Goal: Transaction & Acquisition: Purchase product/service

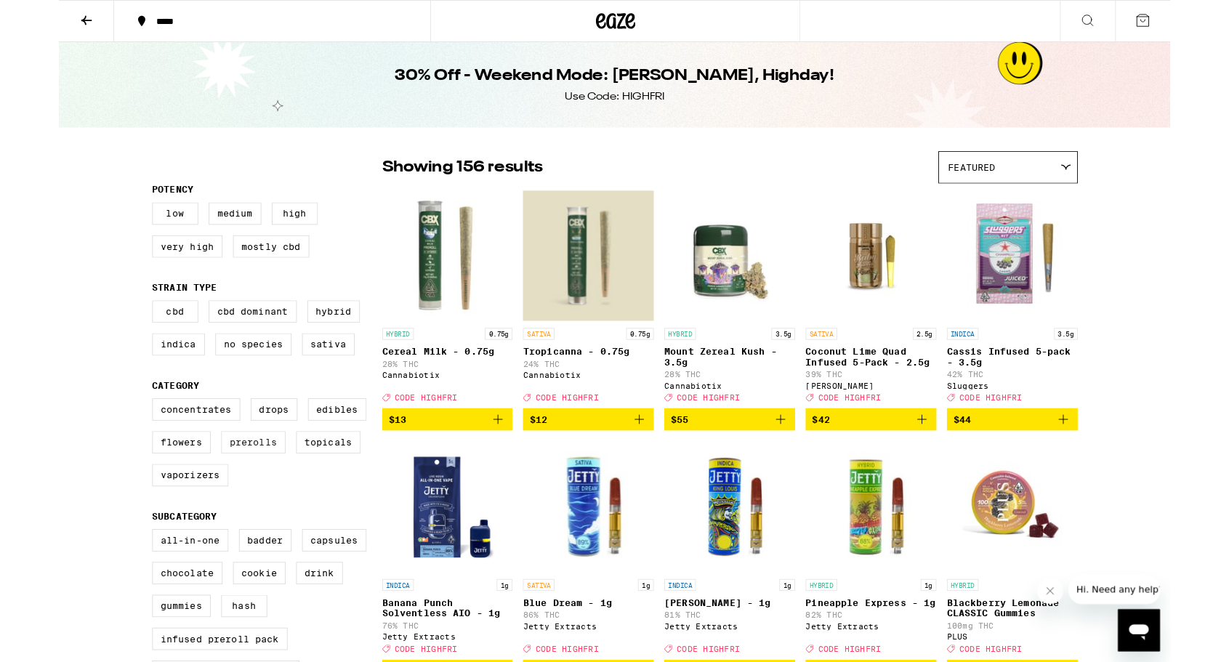
click at [217, 501] on label "Prerolls" at bounding box center [215, 489] width 71 height 25
click at [107, 443] on input "Prerolls" at bounding box center [106, 443] width 1 height 1
checkbox input "true"
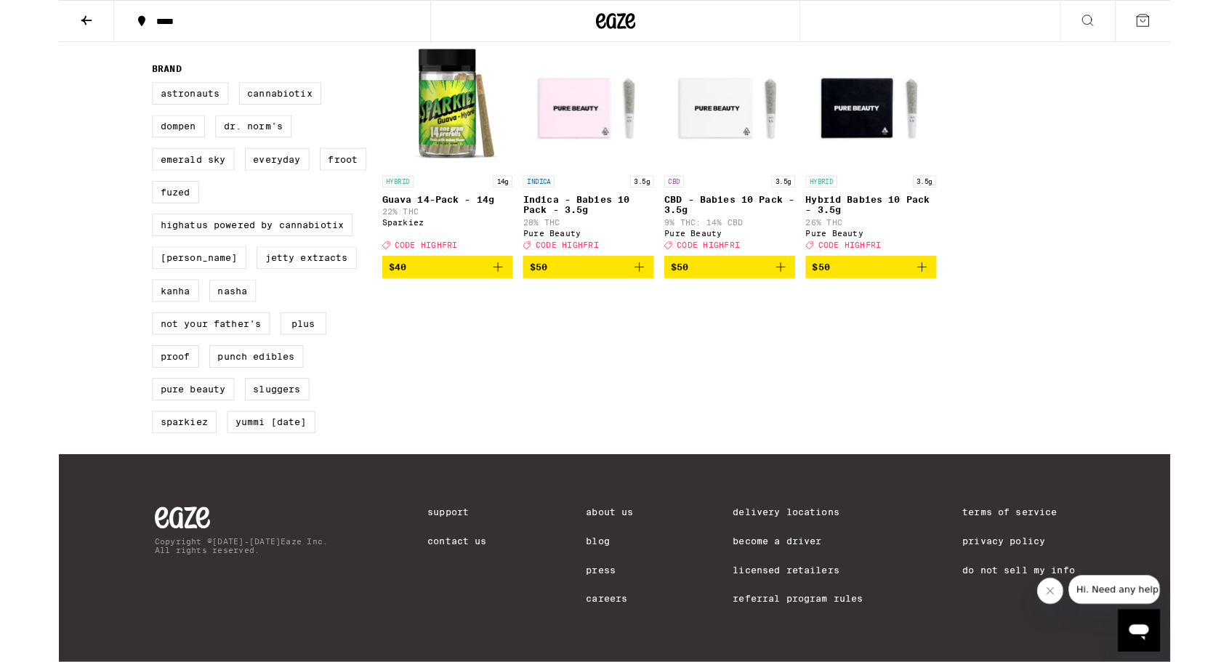
scroll to position [1012, 0]
click at [642, 304] on icon "Add to bag" at bounding box center [641, 294] width 17 height 17
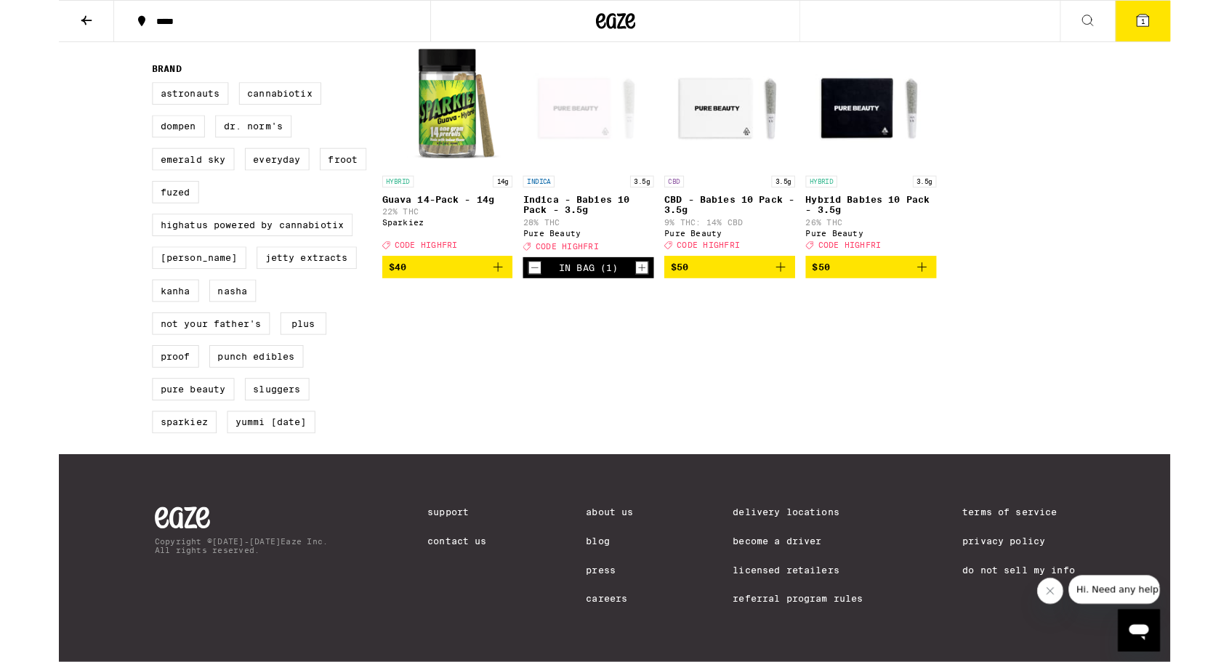
click at [958, 304] on icon "Add to bag" at bounding box center [954, 294] width 17 height 17
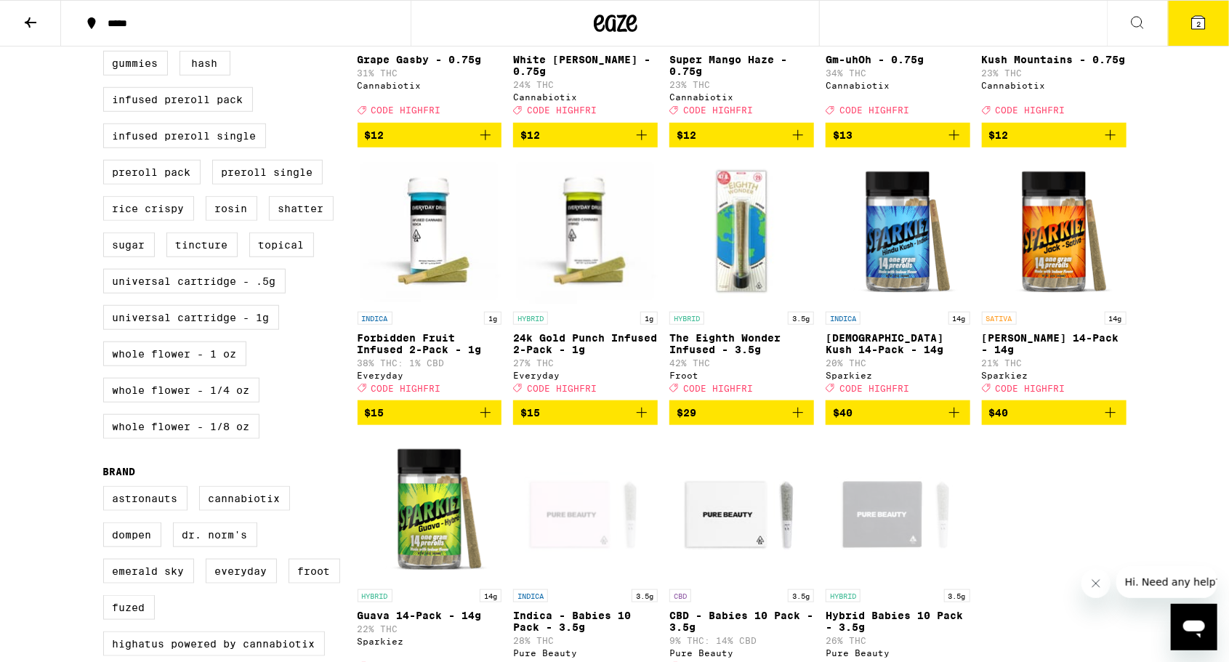
scroll to position [608, 0]
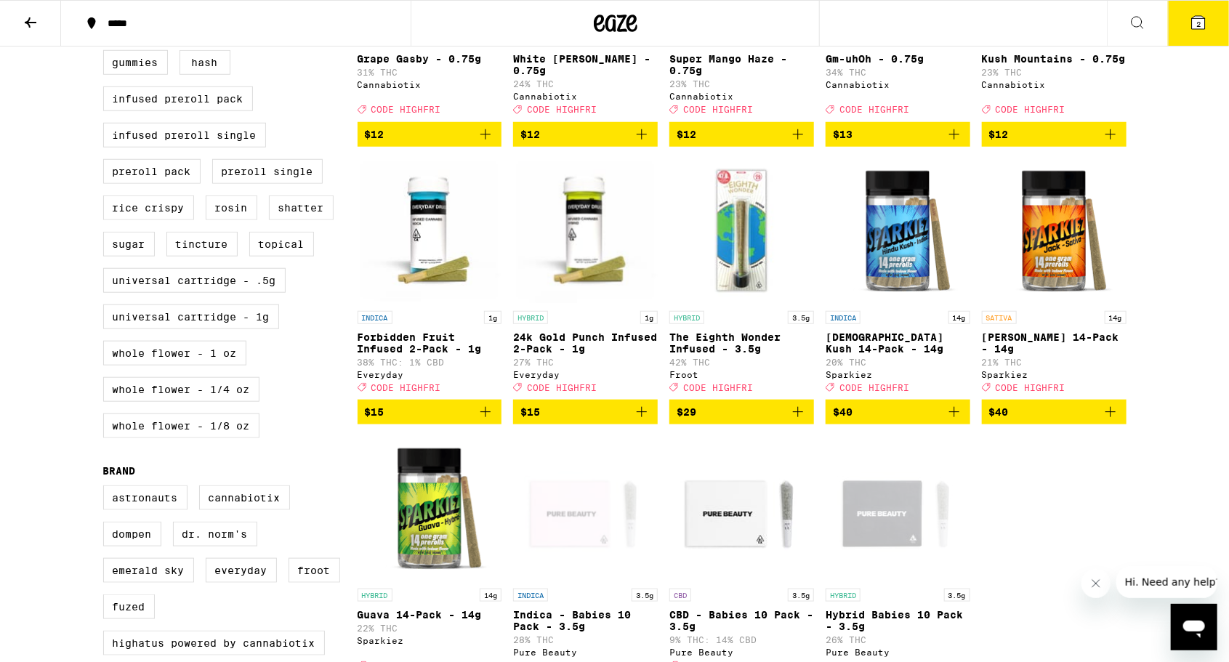
click at [1064, 304] on img "Open page for Jack 14-Pack - 14g from Sparkiez" at bounding box center [1054, 230] width 145 height 145
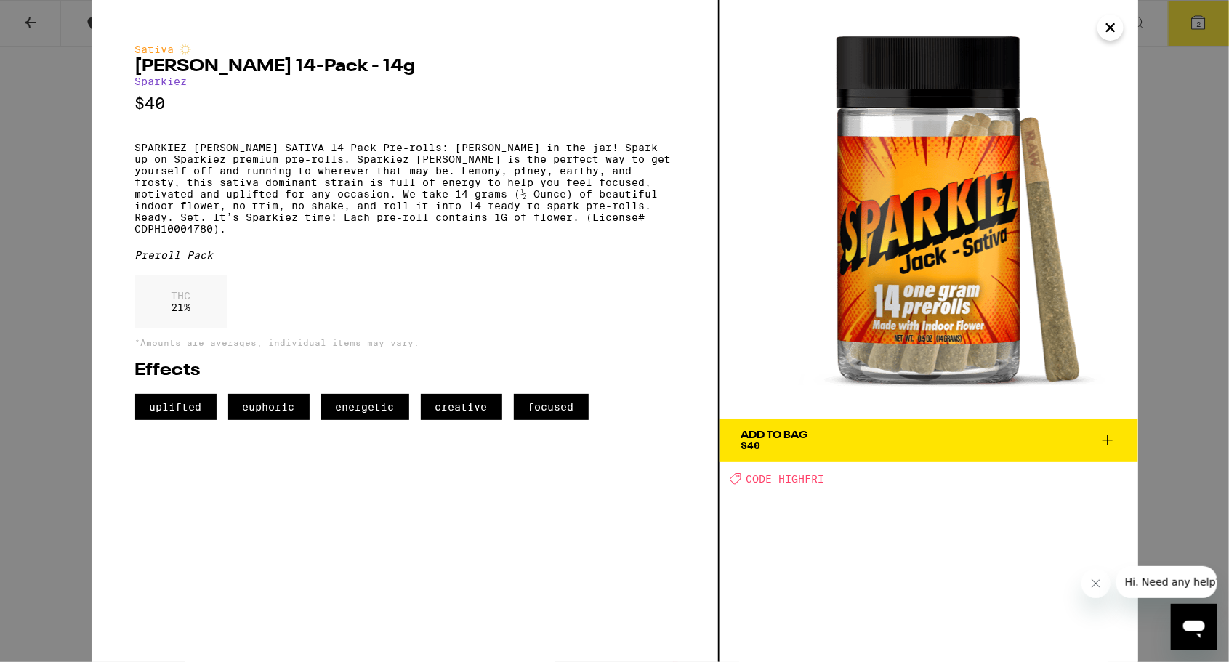
click at [1009, 446] on span "Add To Bag $40" at bounding box center [928, 440] width 375 height 20
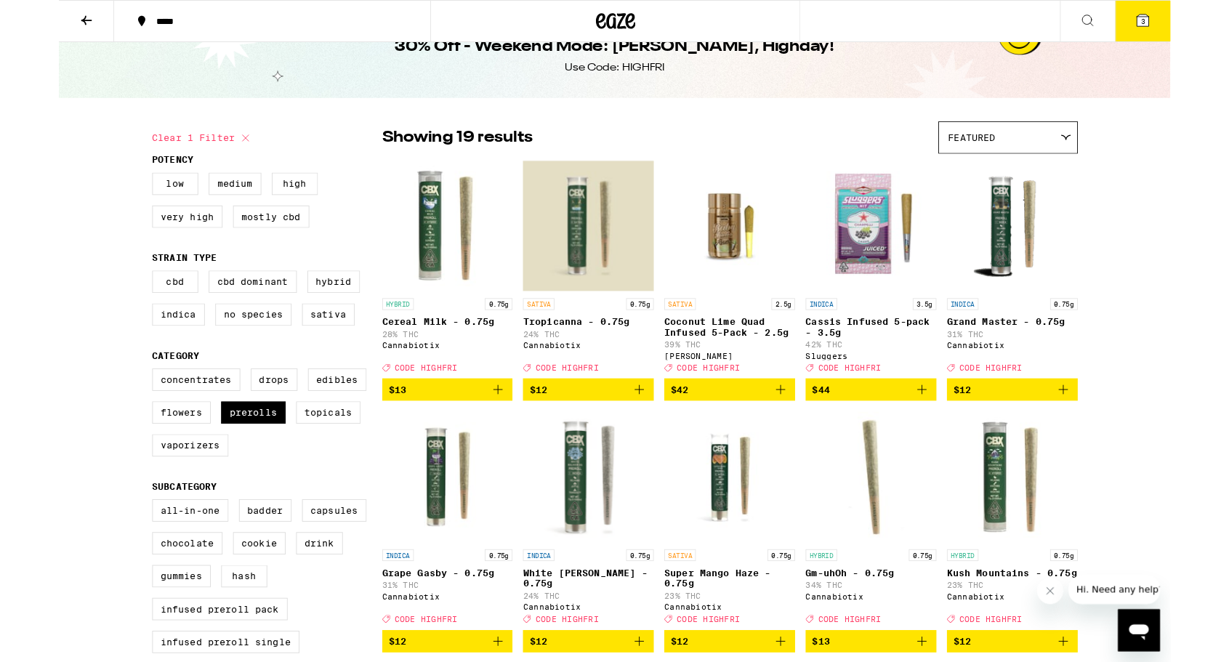
scroll to position [4, 0]
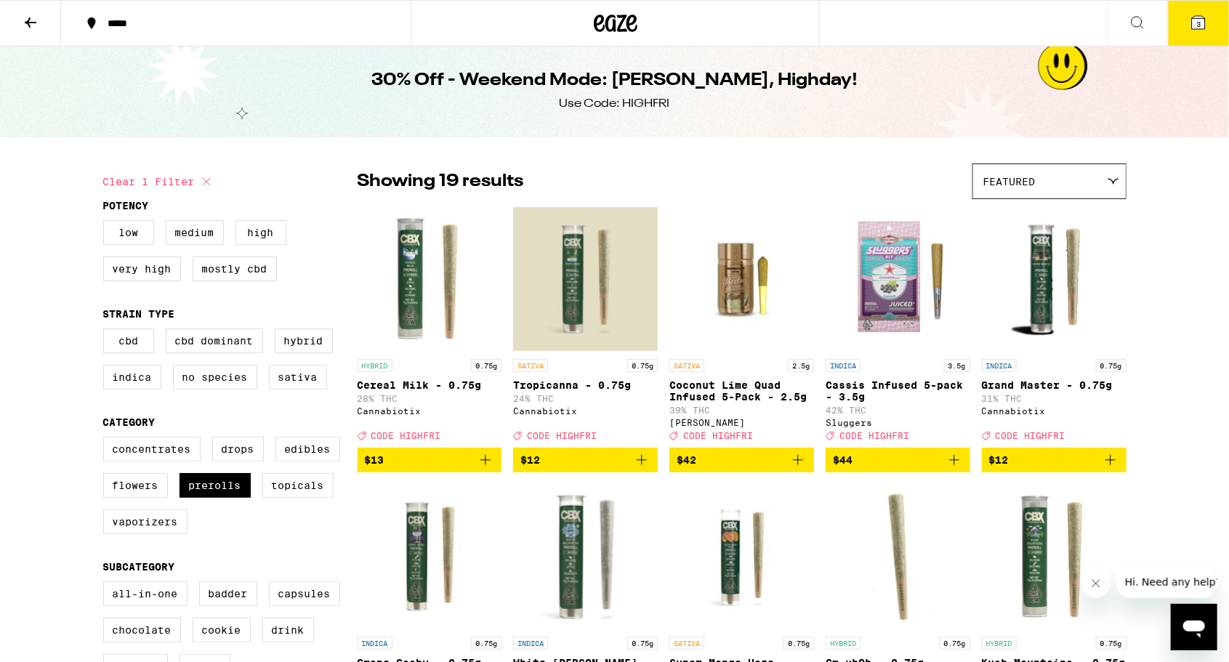
click at [1202, 31] on icon at bounding box center [1198, 22] width 17 height 17
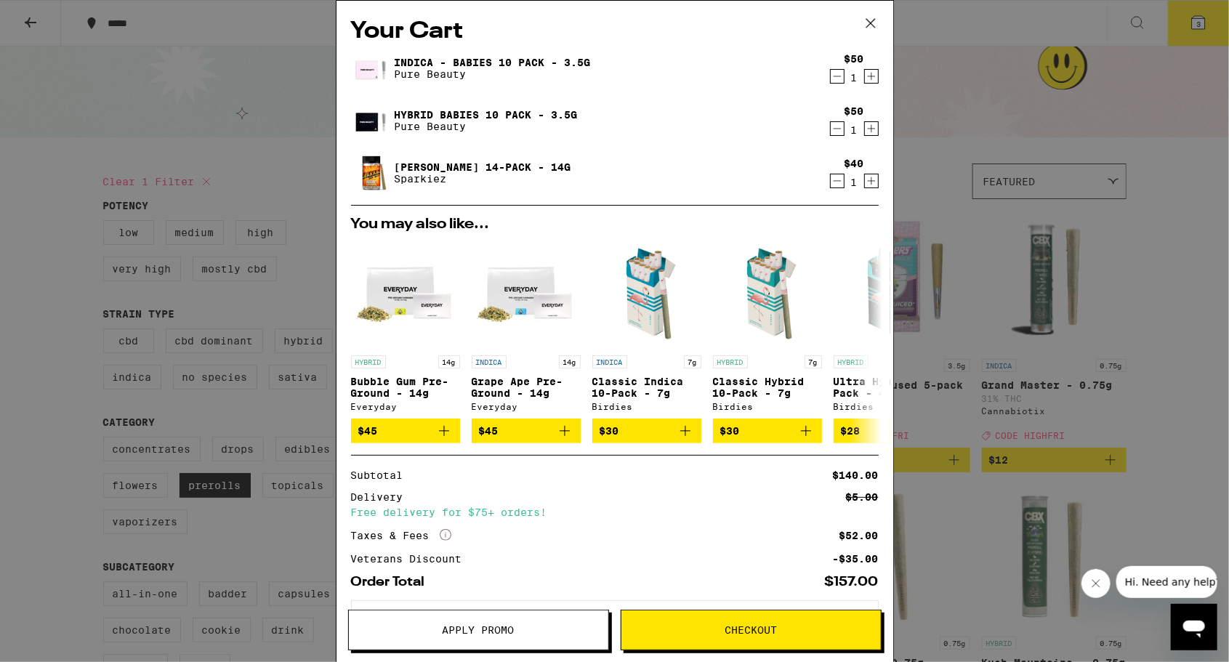
click at [1168, 1] on button "3" at bounding box center [1198, 23] width 61 height 45
click at [874, 18] on icon at bounding box center [871, 23] width 22 height 22
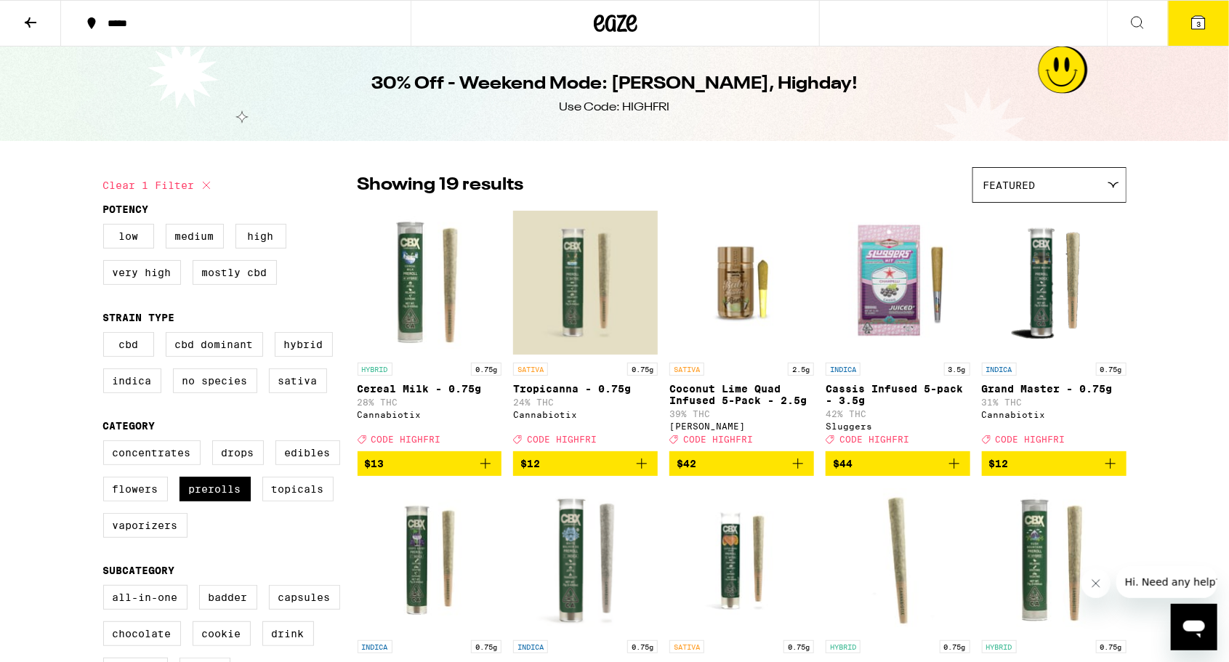
click at [1212, 13] on button "3" at bounding box center [1198, 23] width 61 height 45
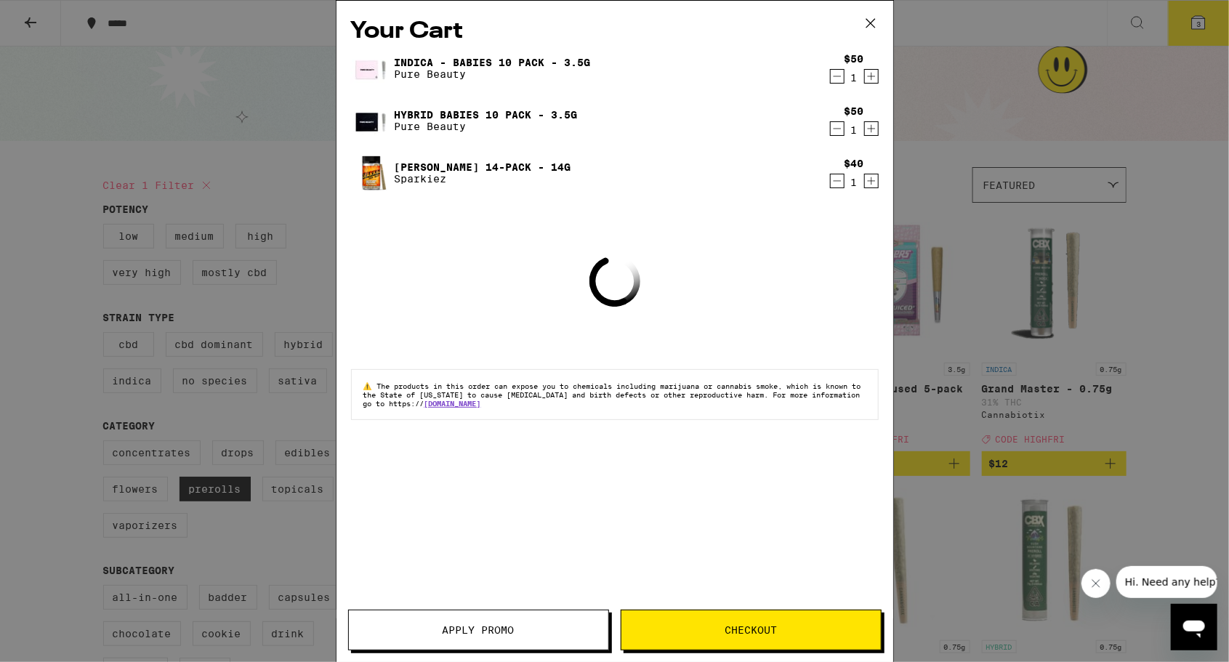
click at [499, 632] on span "Apply Promo" at bounding box center [479, 630] width 72 height 10
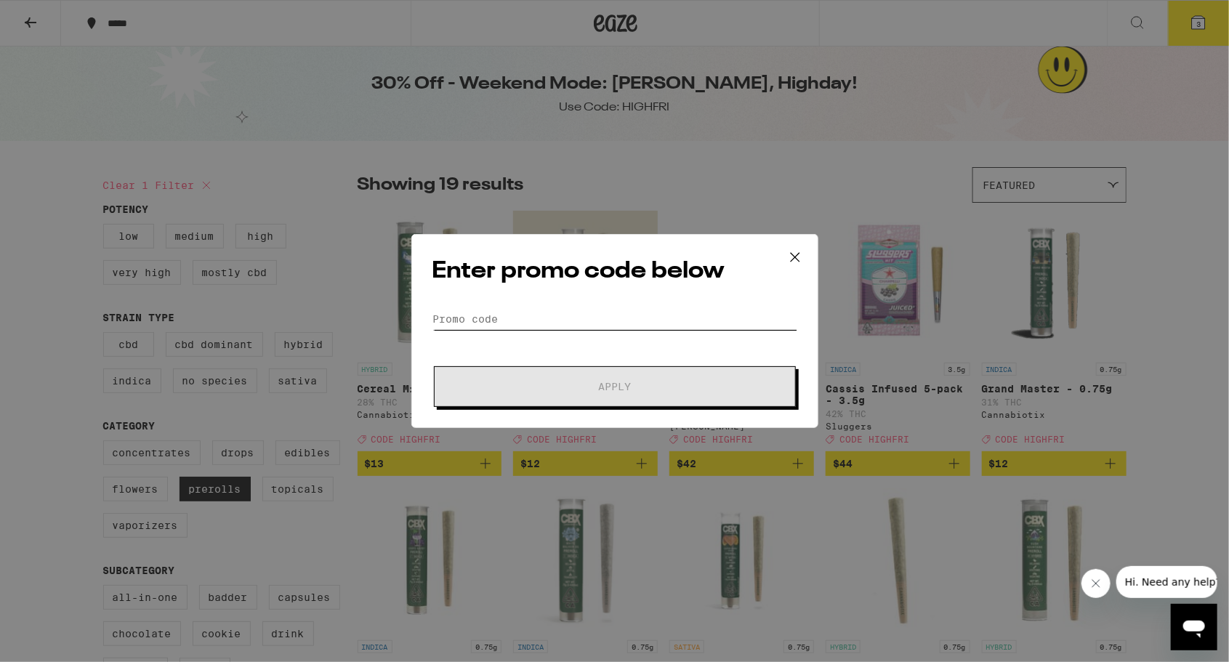
click at [579, 321] on input "Promo Code" at bounding box center [614, 319] width 365 height 22
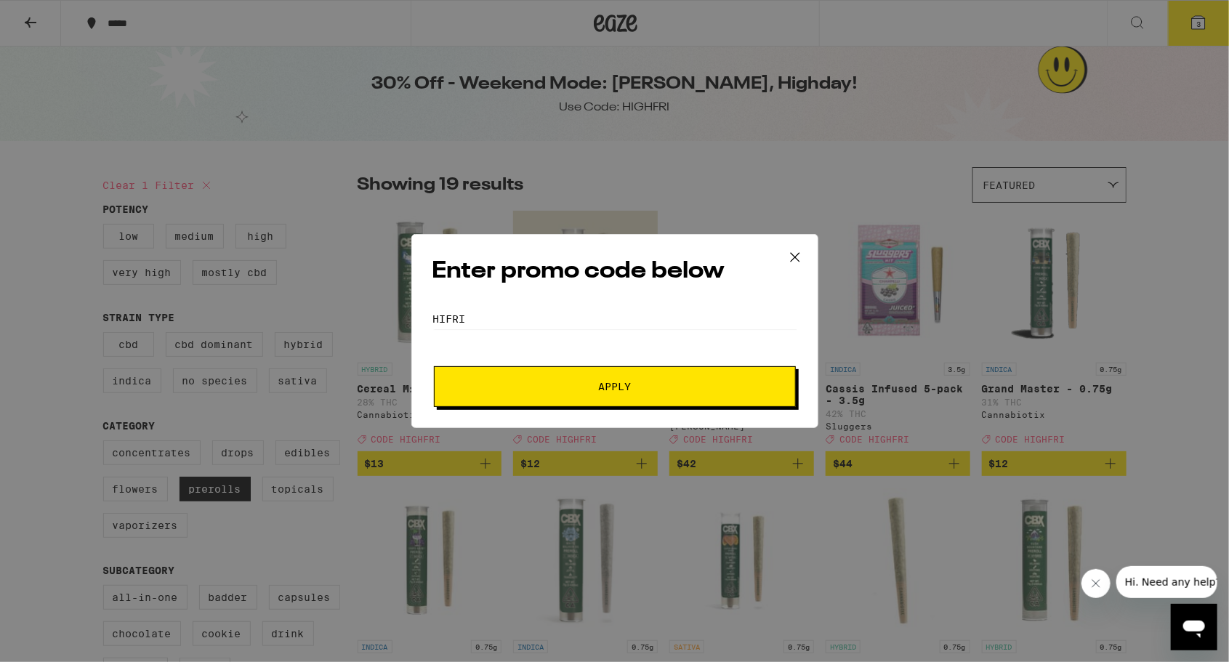
click at [630, 370] on button "Apply" at bounding box center [615, 386] width 362 height 41
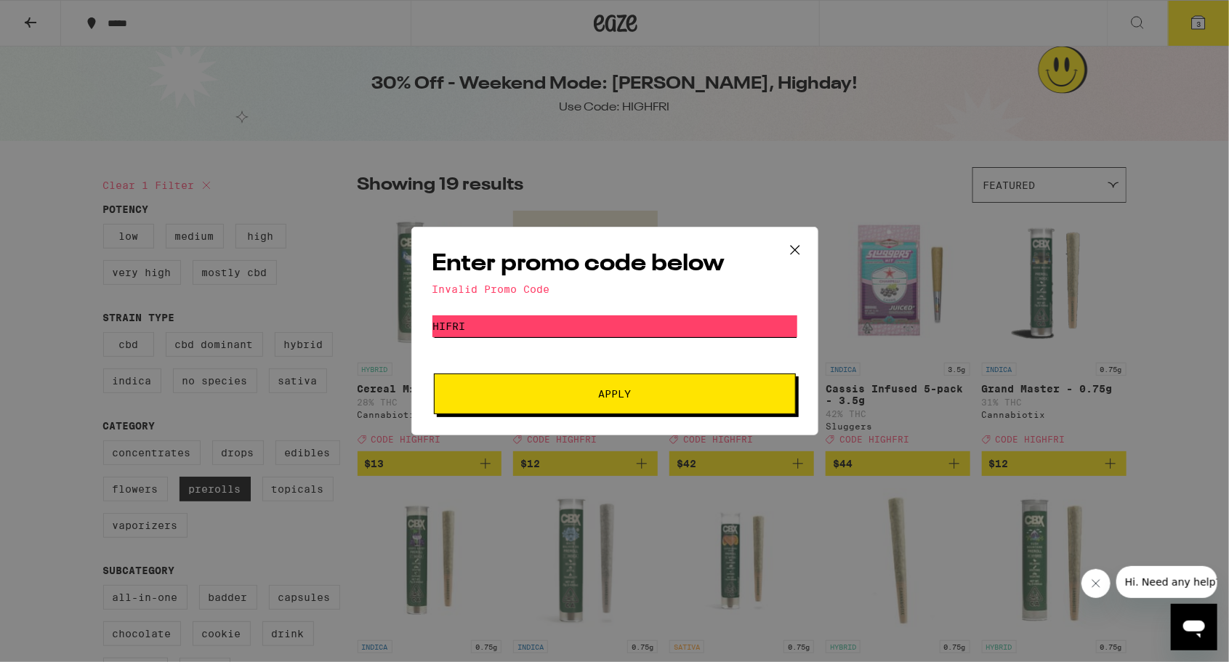
click at [663, 323] on input "HIFRI" at bounding box center [614, 326] width 365 height 22
type input "HIGHFRI"
click at [434, 374] on button "Apply" at bounding box center [615, 394] width 362 height 41
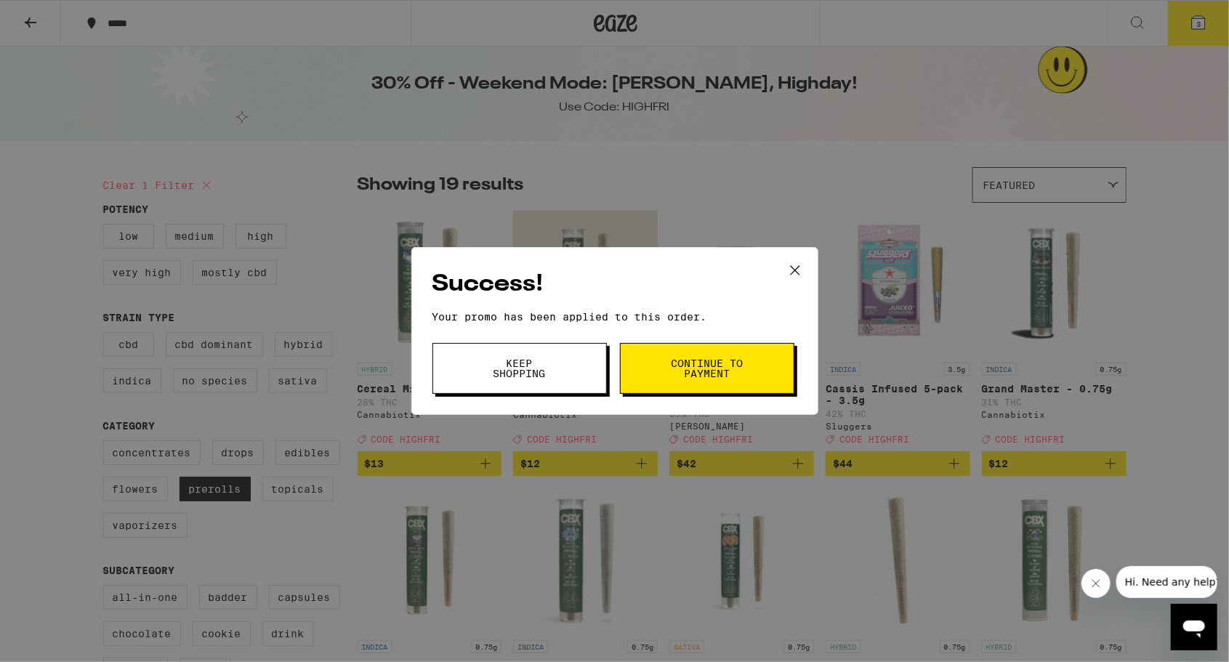
click at [711, 363] on span "Continue to payment" at bounding box center [707, 368] width 74 height 20
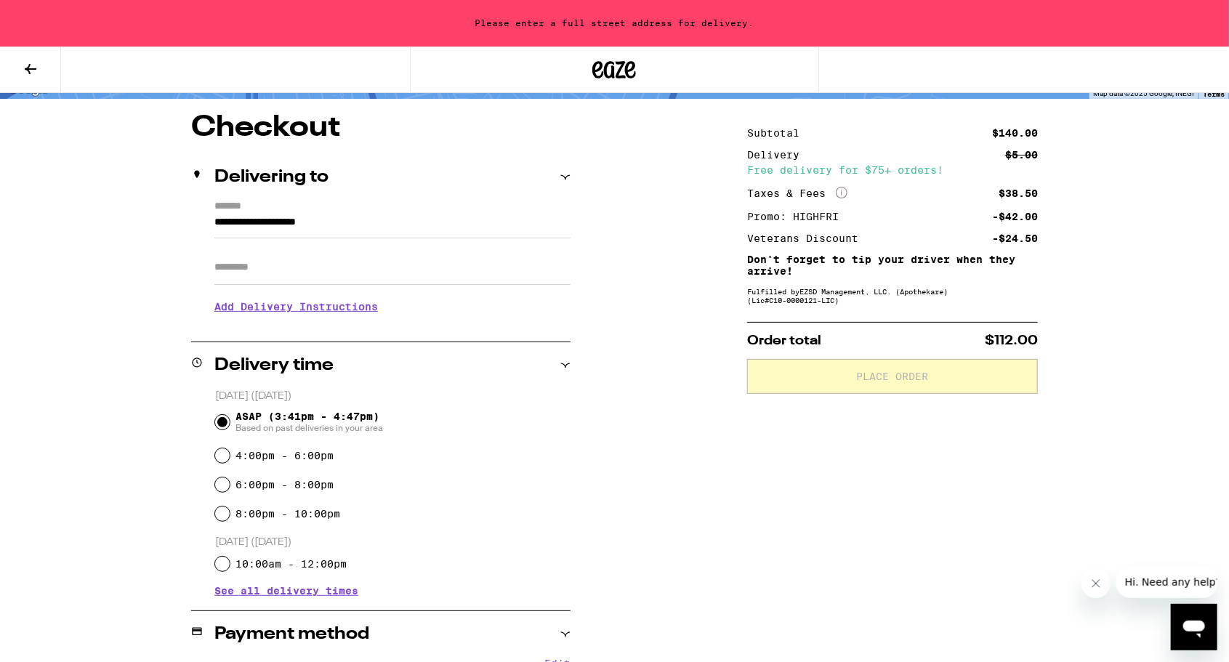
scroll to position [109, 0]
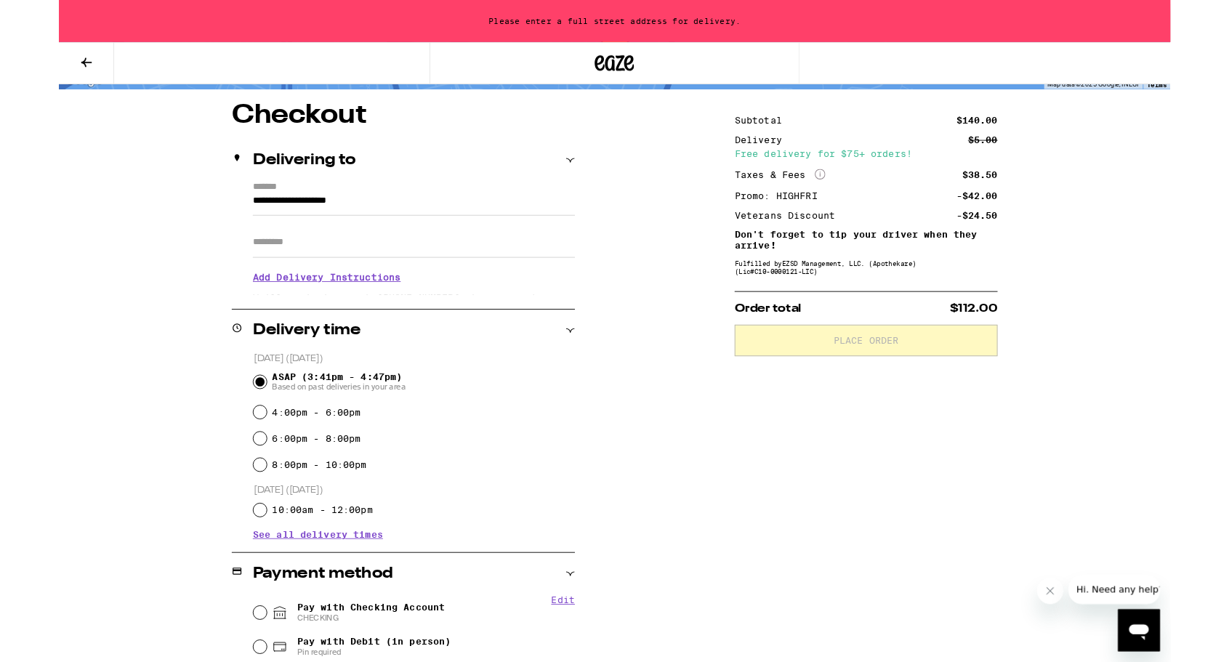
click at [238, 517] on label "8:00pm - 10:00pm" at bounding box center [287, 514] width 105 height 12
click at [230, 517] on input "8:00pm - 10:00pm" at bounding box center [222, 514] width 15 height 15
radio input "true"
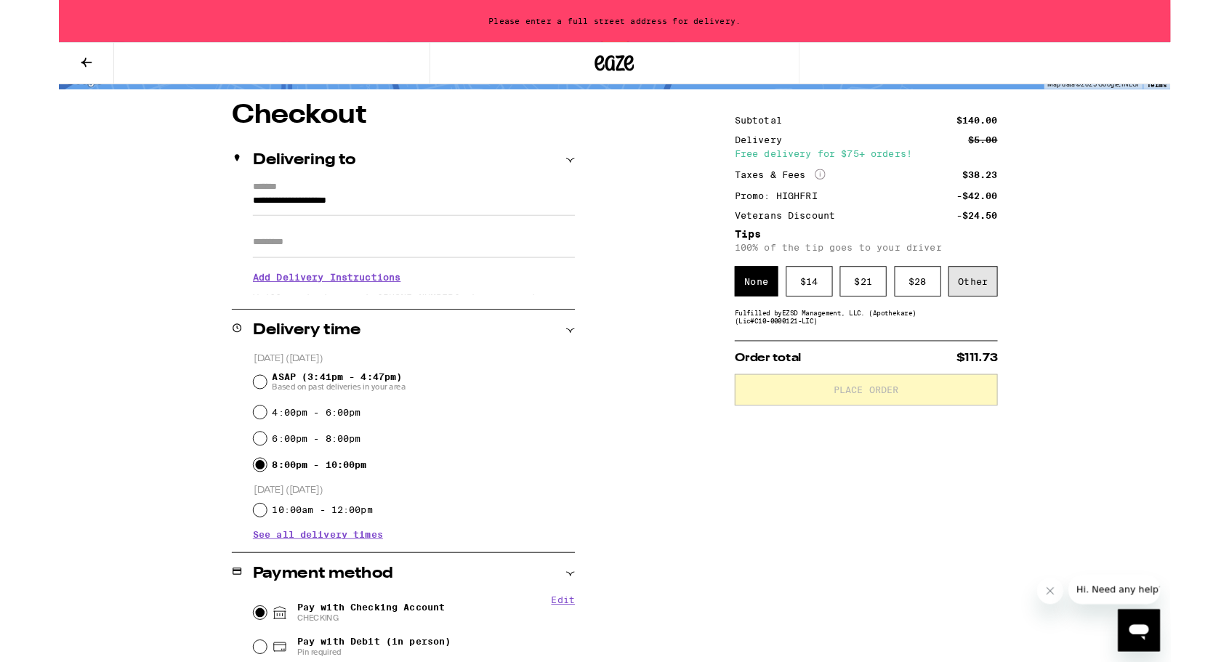
click at [1021, 315] on div "Other" at bounding box center [1010, 310] width 55 height 33
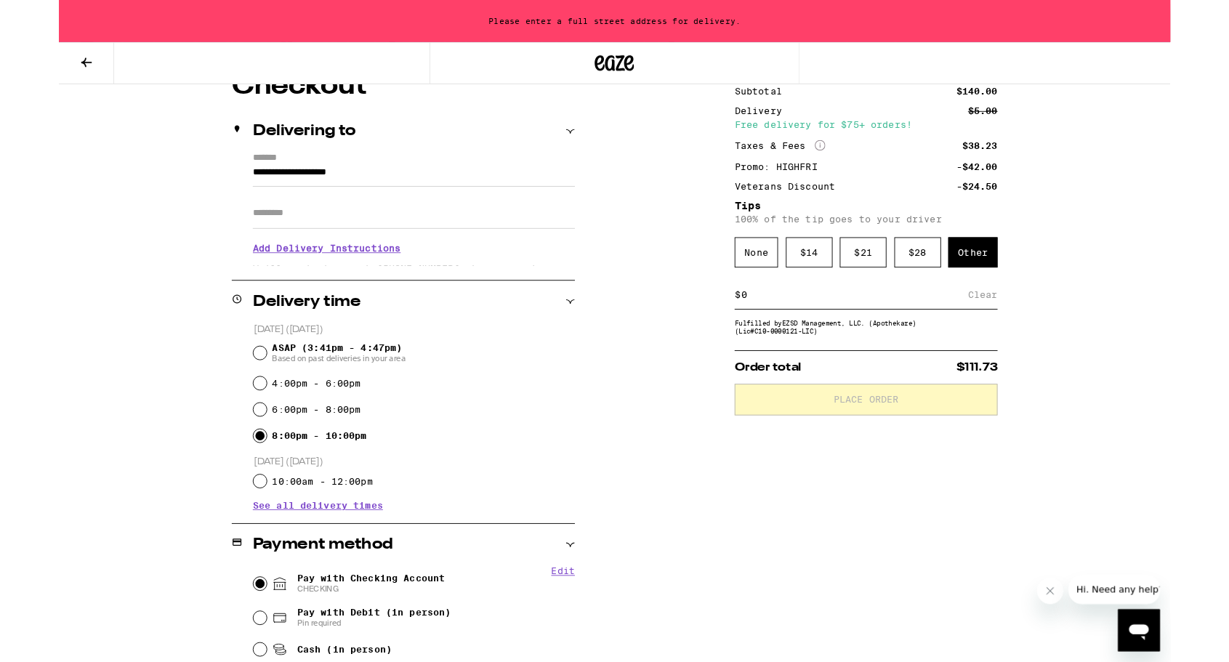
scroll to position [179, 0]
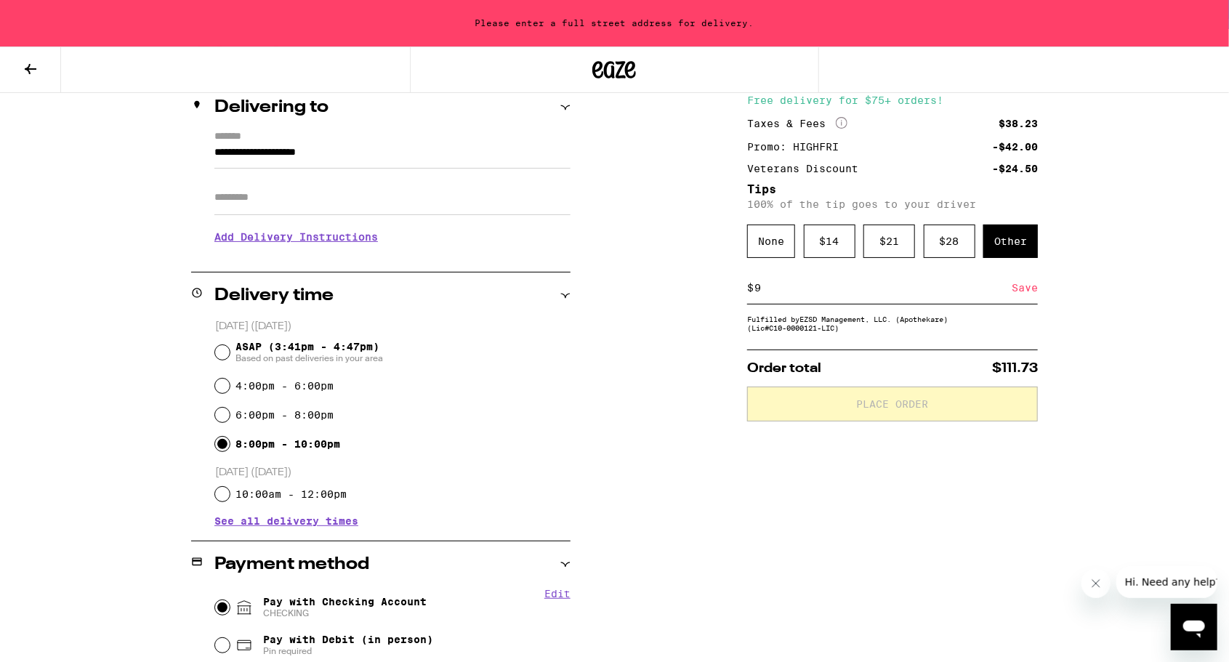
type input "9"
click at [1022, 295] on div "Save" at bounding box center [1025, 288] width 26 height 32
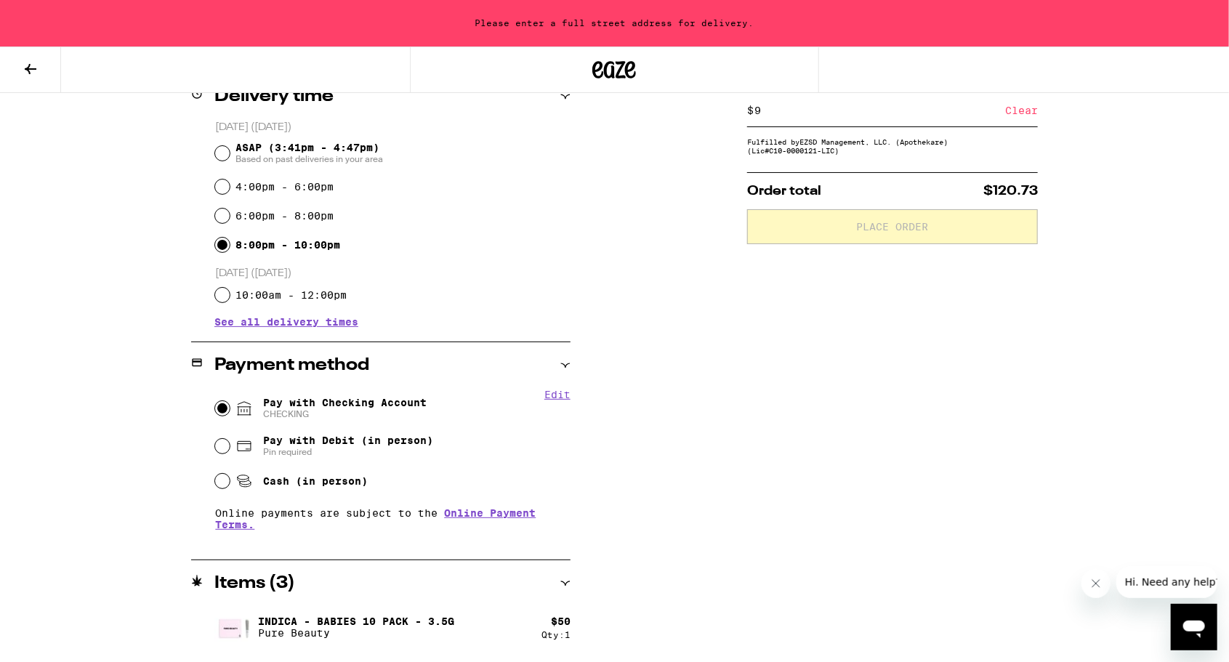
scroll to position [409, 0]
